Goal: Transaction & Acquisition: Obtain resource

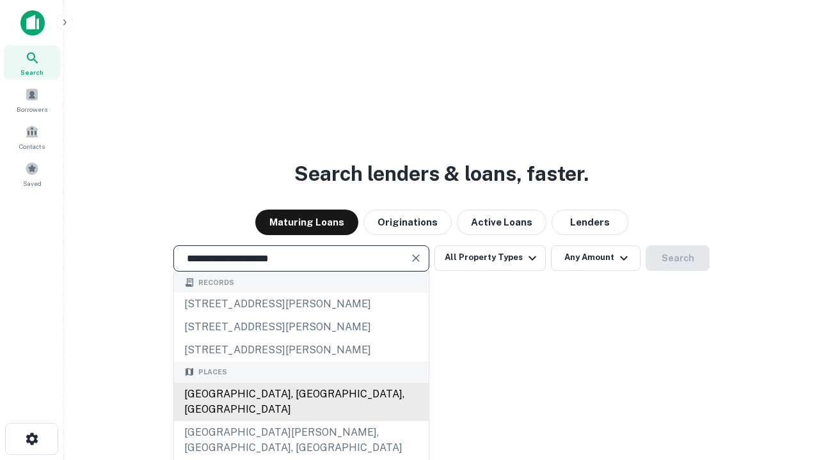
click at [301, 421] on div "[GEOGRAPHIC_DATA], [GEOGRAPHIC_DATA], [GEOGRAPHIC_DATA]" at bounding box center [301, 402] width 255 height 38
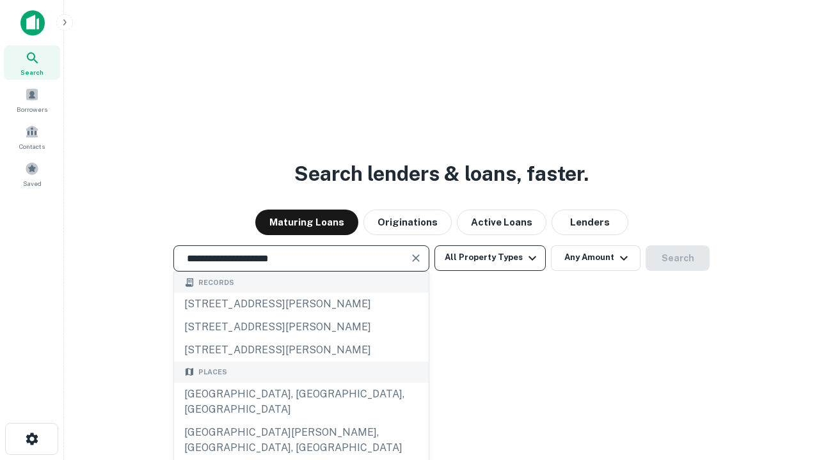
type input "**********"
click at [490, 258] on button "All Property Types" at bounding box center [489, 259] width 111 height 26
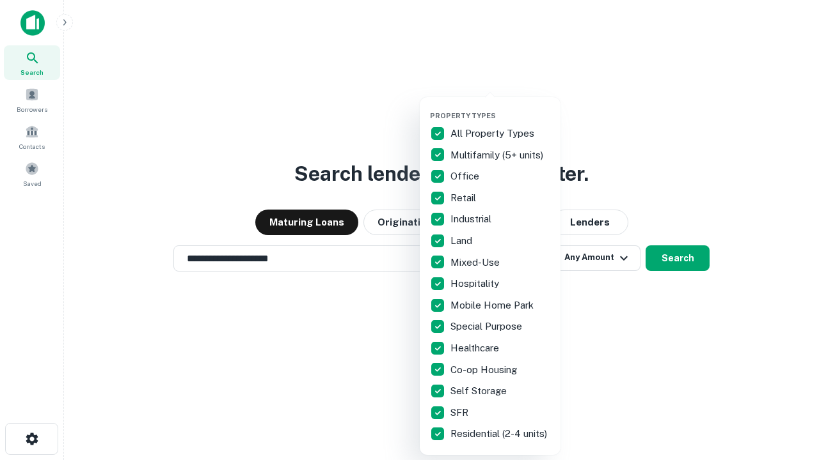
click at [500, 107] on button "button" at bounding box center [500, 107] width 141 height 1
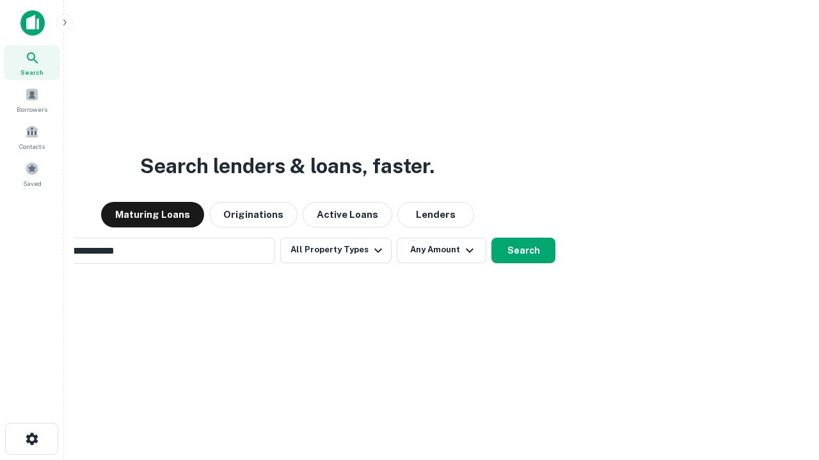
scroll to position [20, 0]
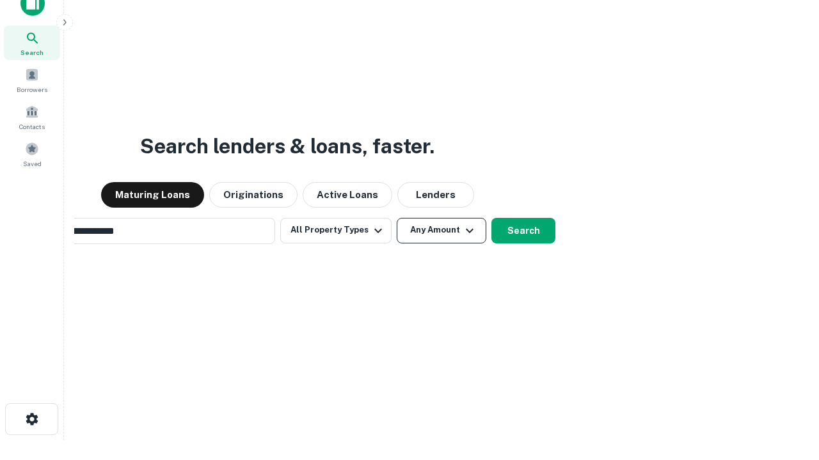
click at [397, 218] on button "Any Amount" at bounding box center [442, 231] width 90 height 26
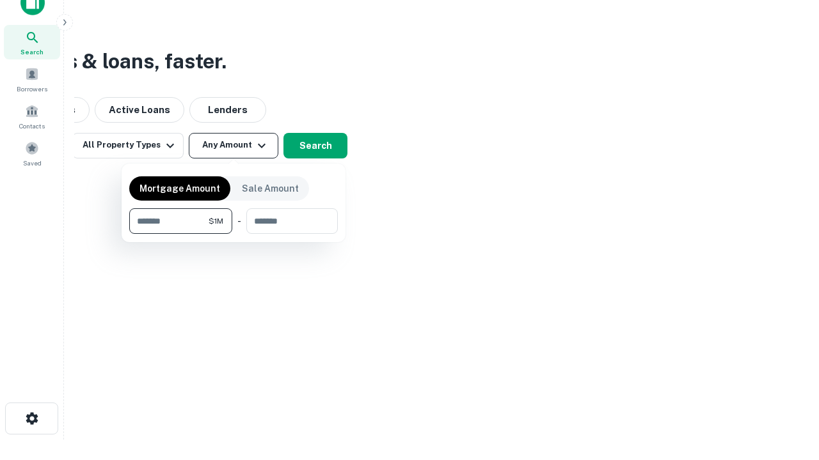
type input "*******"
click at [233, 234] on button "button" at bounding box center [233, 234] width 208 height 1
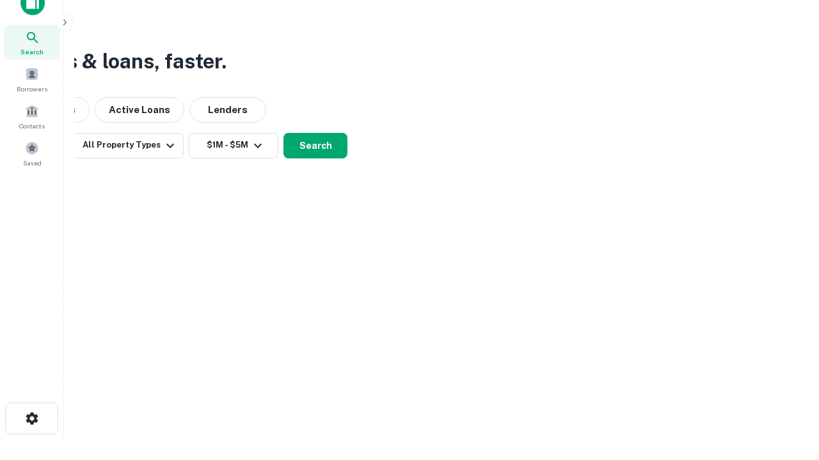
scroll to position [8, 236]
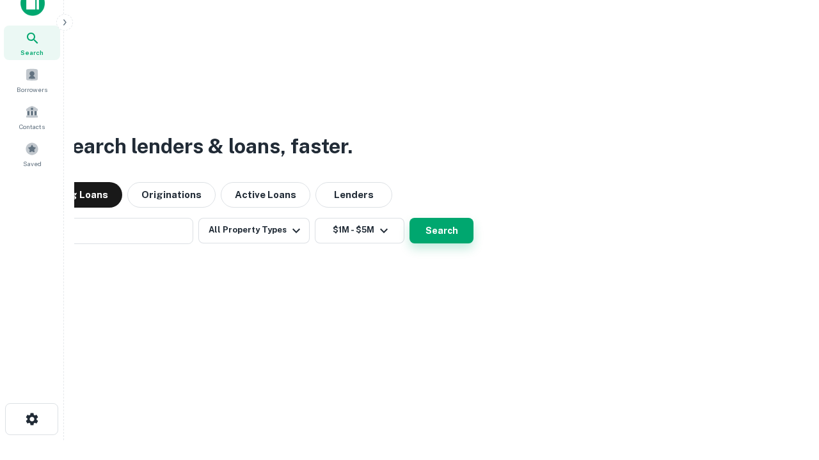
click at [409, 218] on button "Search" at bounding box center [441, 231] width 64 height 26
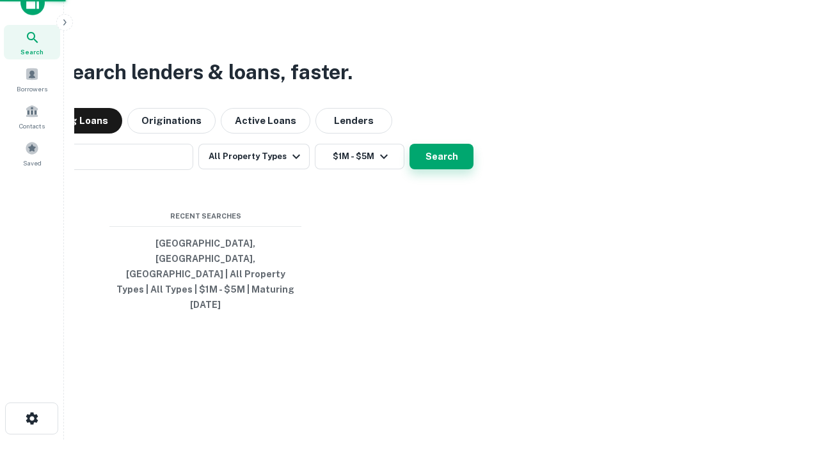
scroll to position [34, 362]
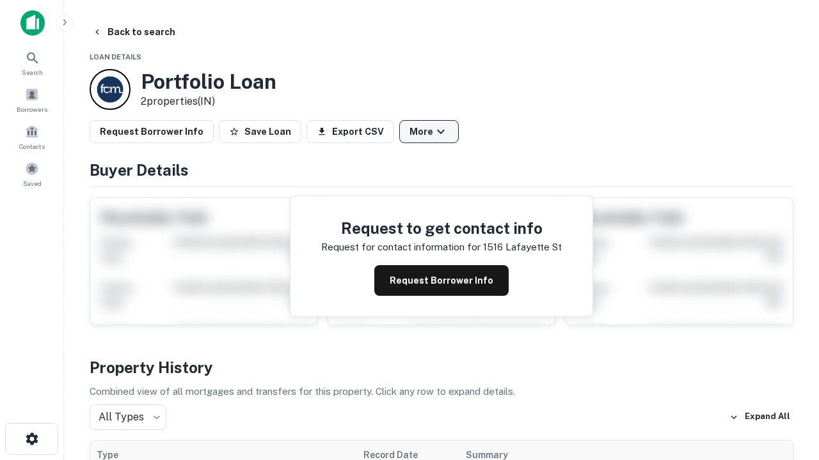
click at [428, 132] on button "More" at bounding box center [428, 131] width 59 height 23
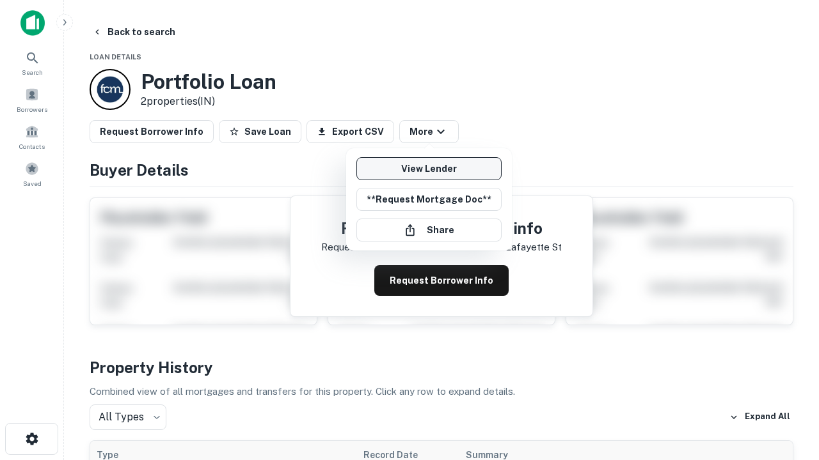
click at [428, 169] on link "View Lender" at bounding box center [428, 168] width 145 height 23
